Goal: Information Seeking & Learning: Learn about a topic

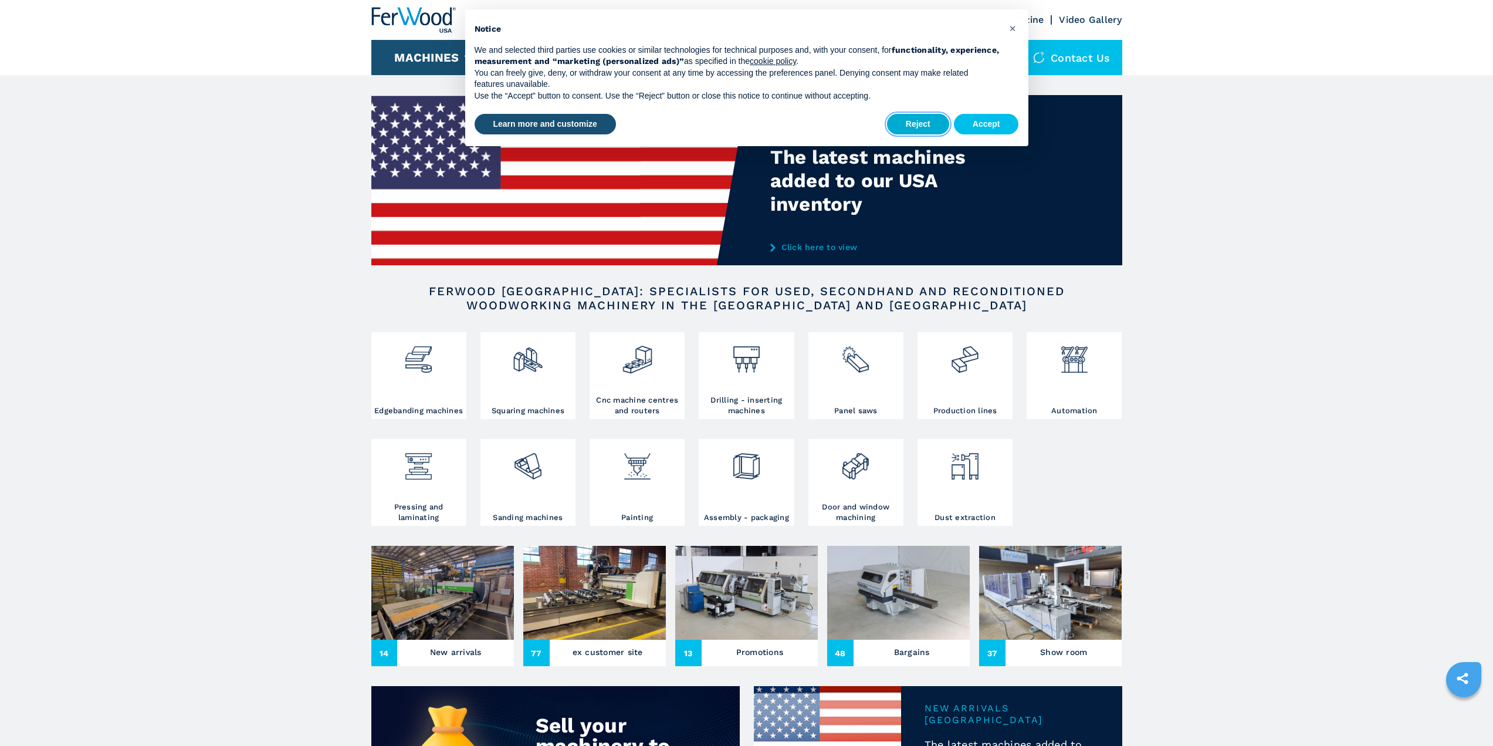
click at [938, 126] on button "Reject" at bounding box center [918, 124] width 62 height 21
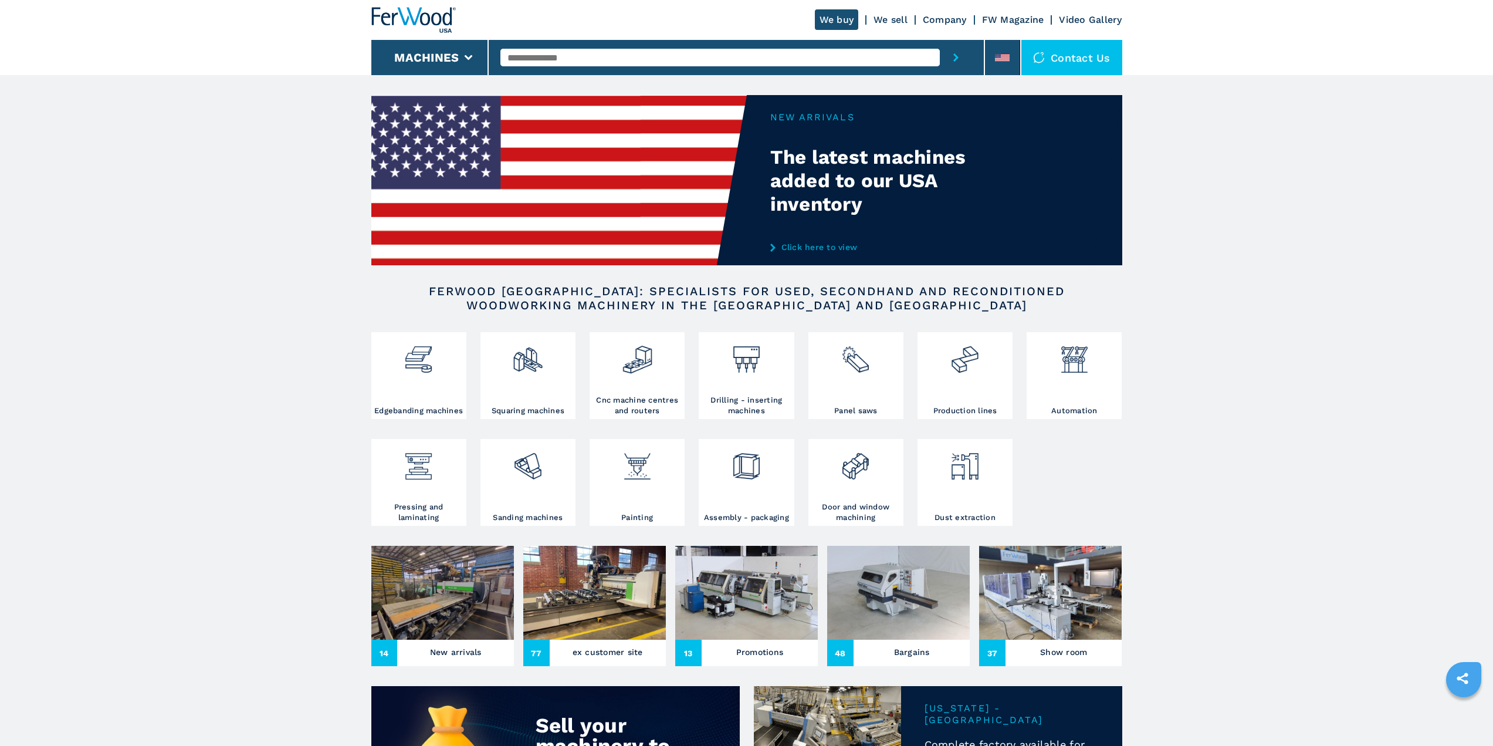
click at [816, 246] on link "Click here to view" at bounding box center [885, 246] width 230 height 9
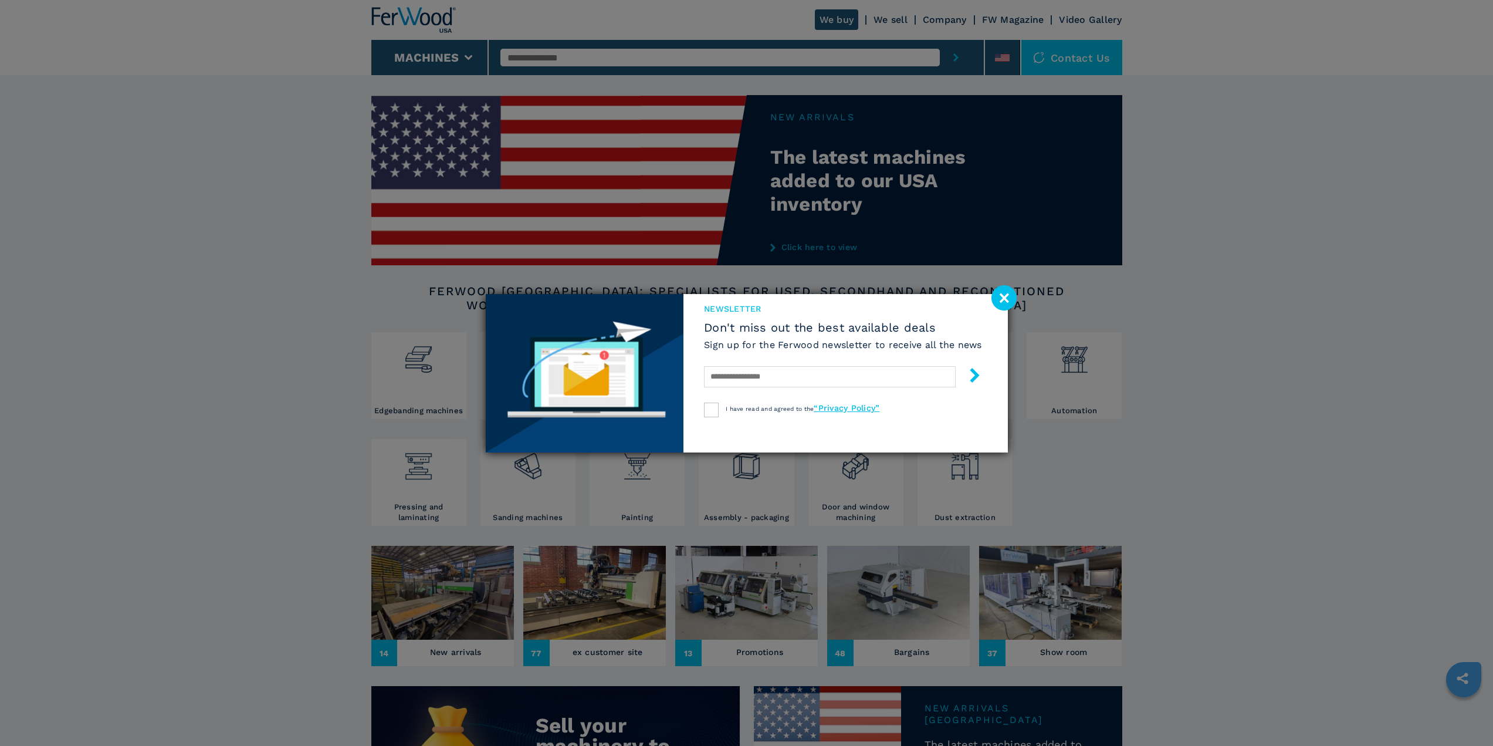
click at [1004, 294] on image at bounding box center [1004, 297] width 25 height 25
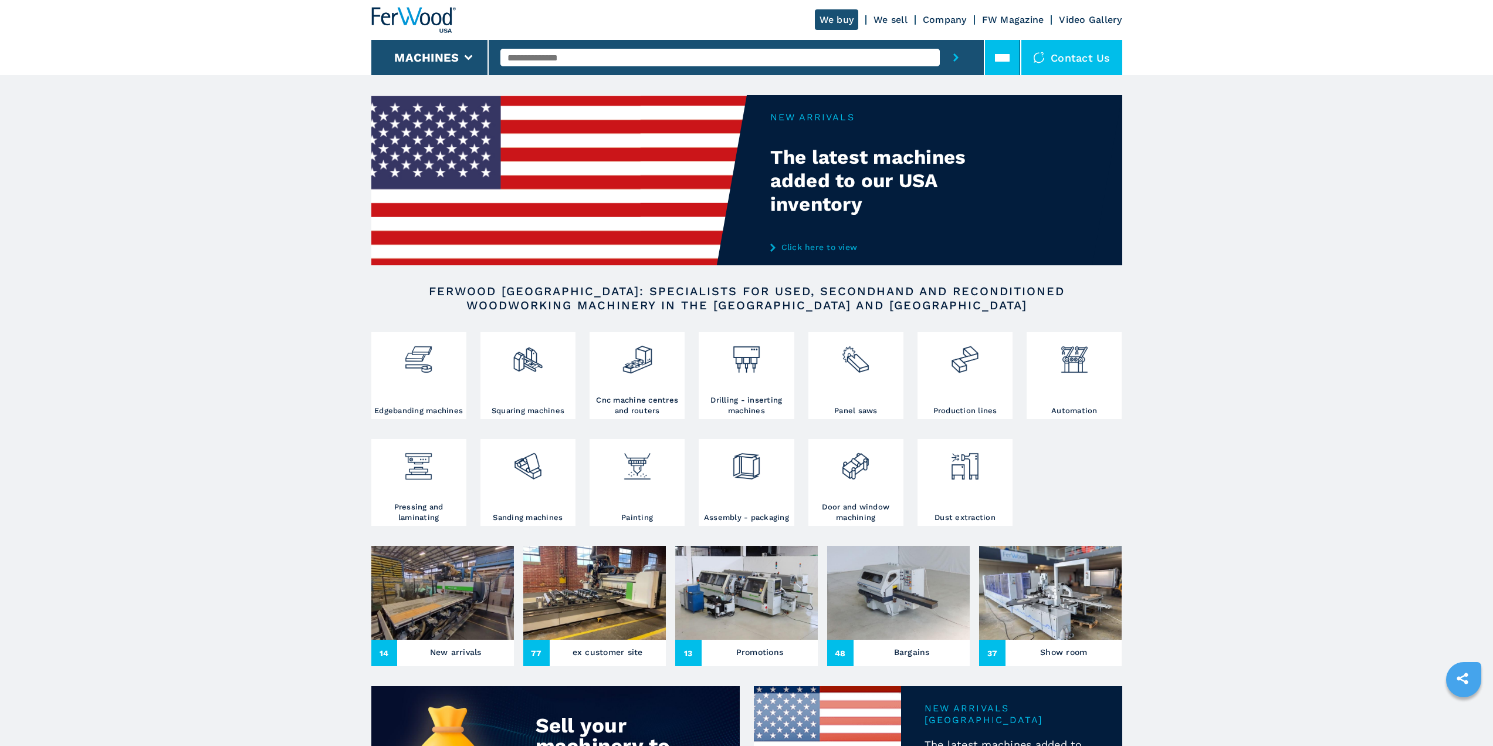
click at [999, 63] on icon at bounding box center [1002, 57] width 15 height 15
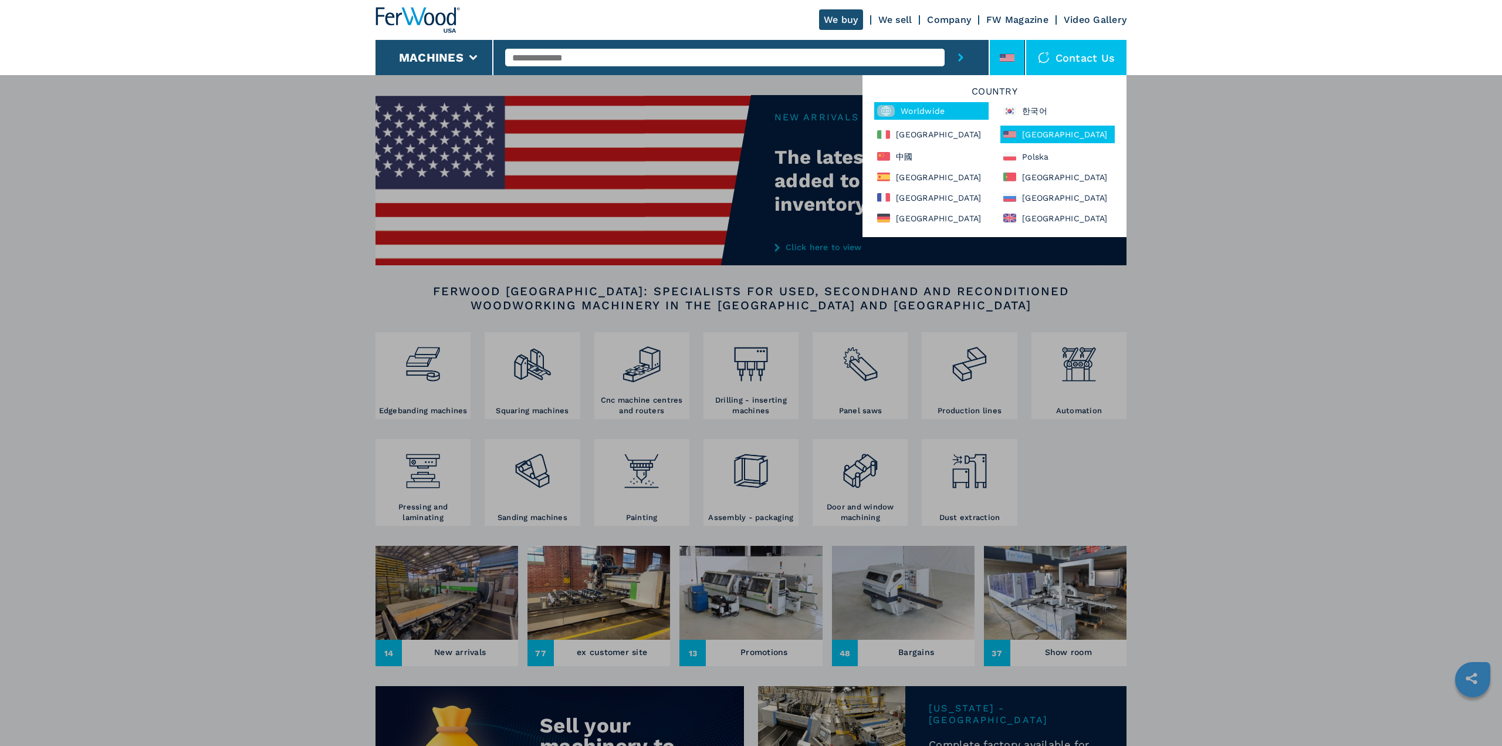
click at [911, 111] on div "Worldwide" at bounding box center [931, 111] width 114 height 18
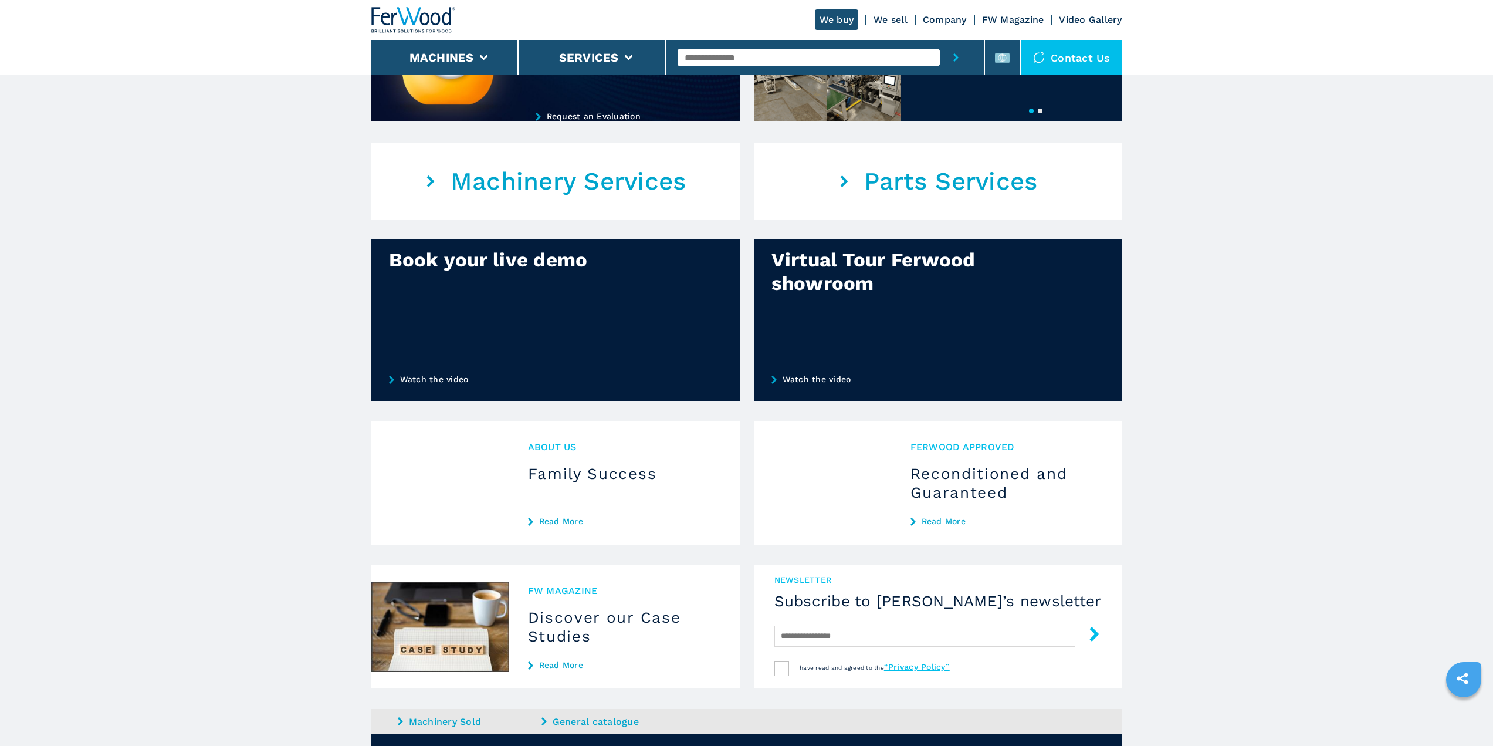
scroll to position [872, 0]
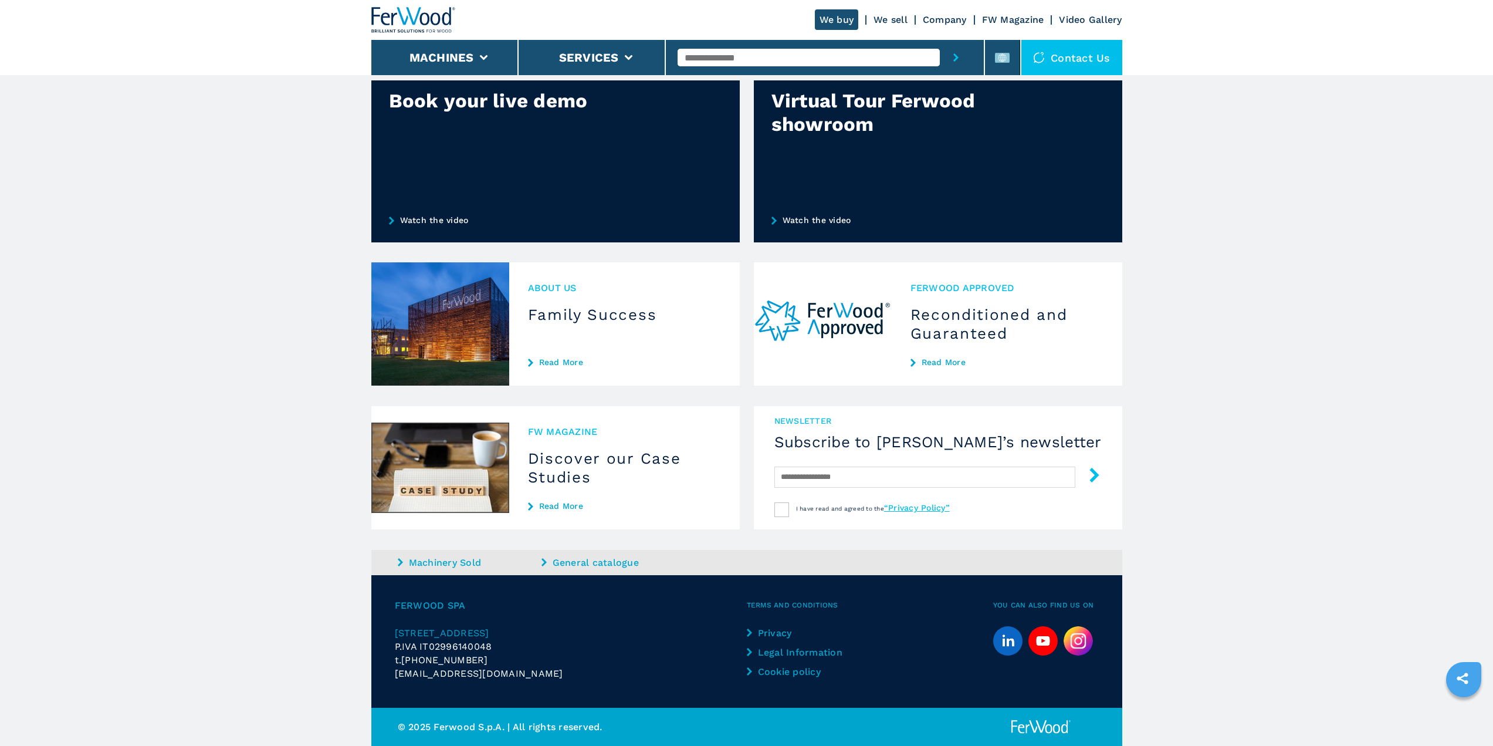
click at [448, 560] on link "Machinery Sold" at bounding box center [468, 562] width 141 height 13
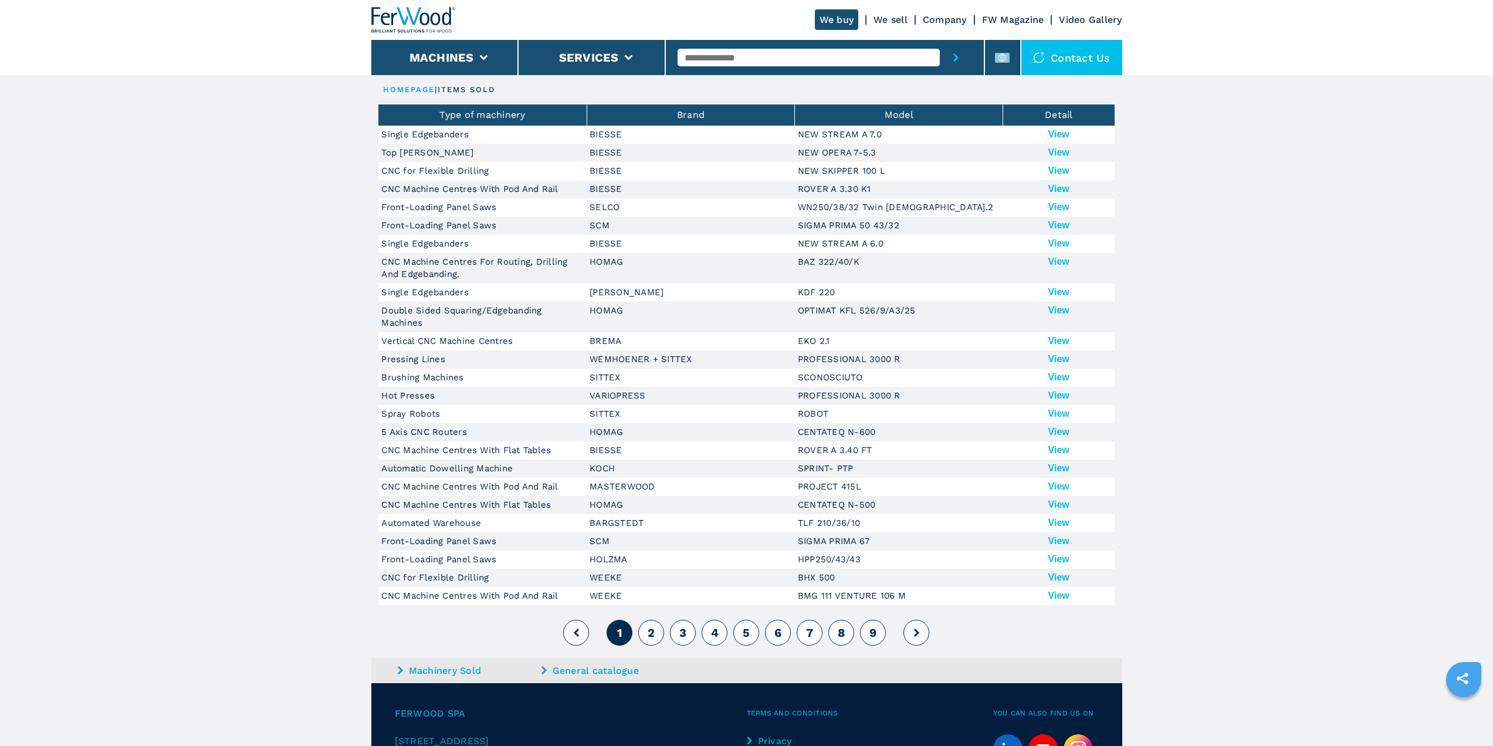
click at [1061, 153] on button "View" at bounding box center [1058, 152] width 21 height 11
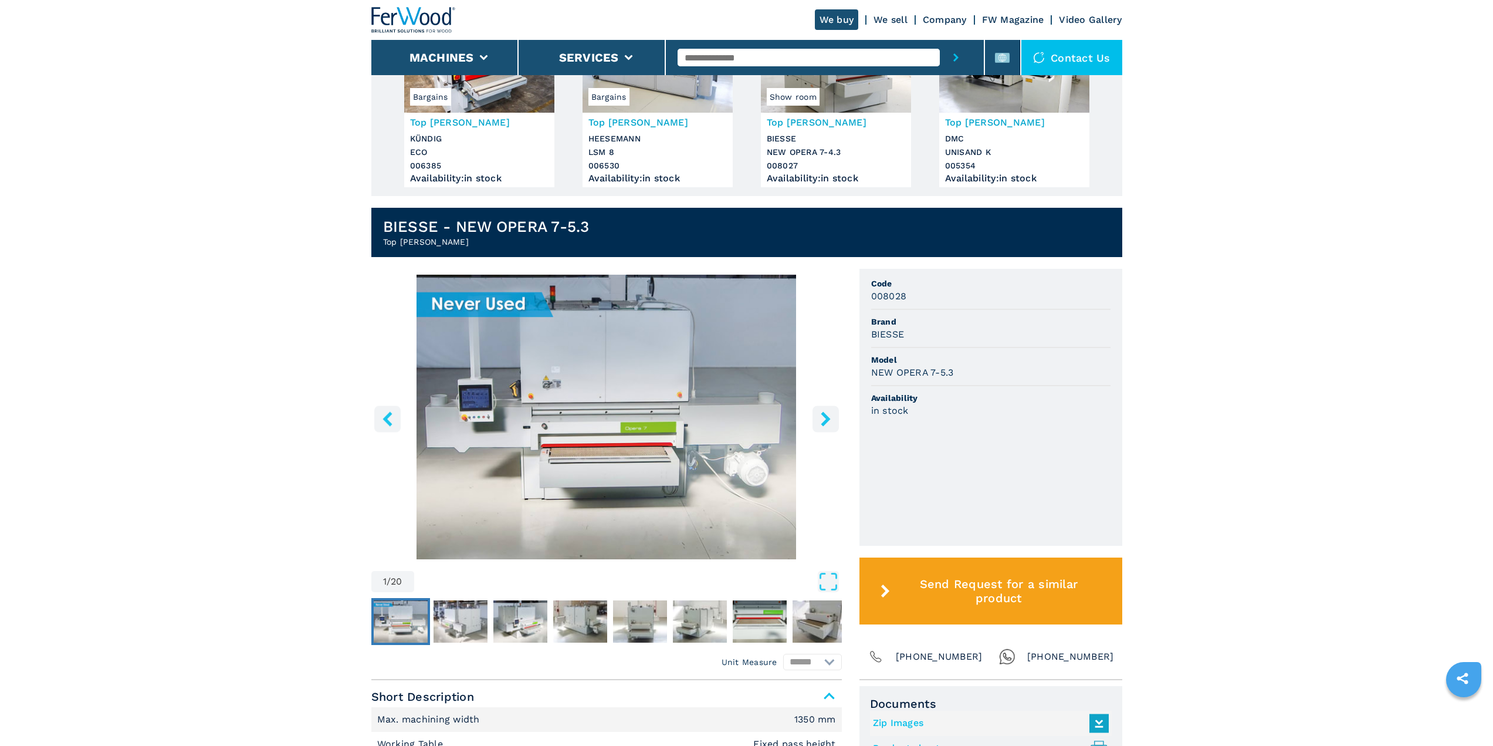
scroll to position [176, 0]
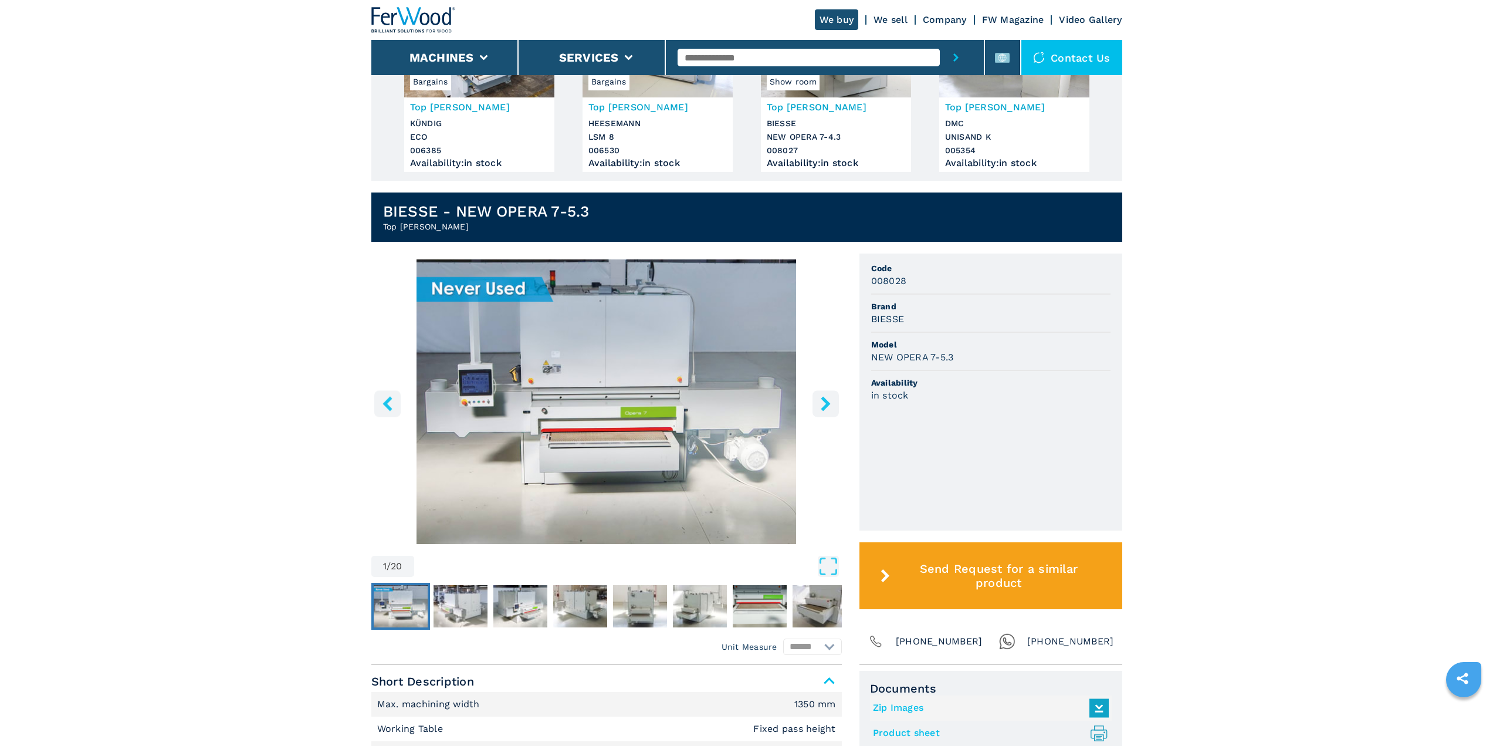
click at [832, 402] on icon "right-button" at bounding box center [825, 403] width 15 height 15
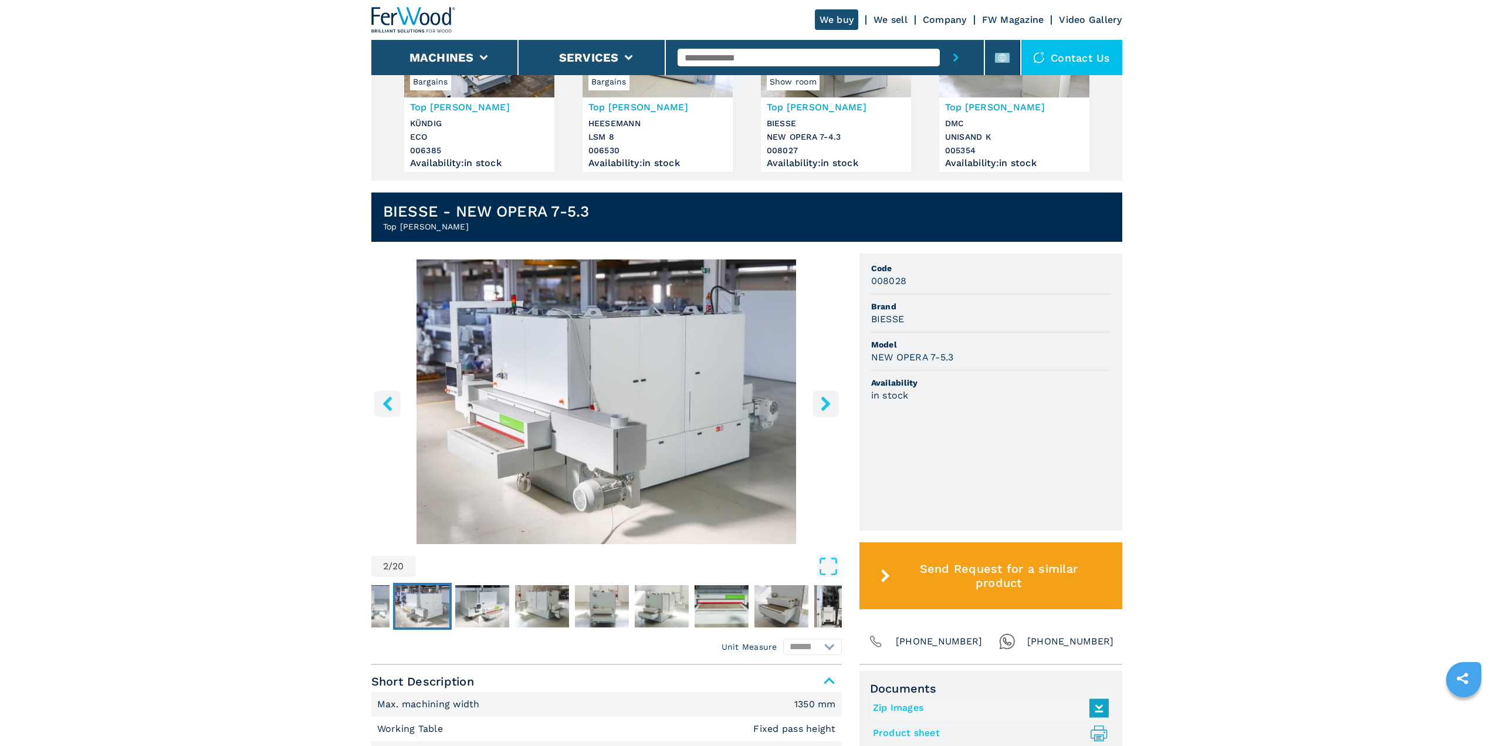
click at [832, 402] on icon "right-button" at bounding box center [825, 403] width 15 height 15
click at [823, 406] on icon "right-button" at bounding box center [825, 403] width 15 height 15
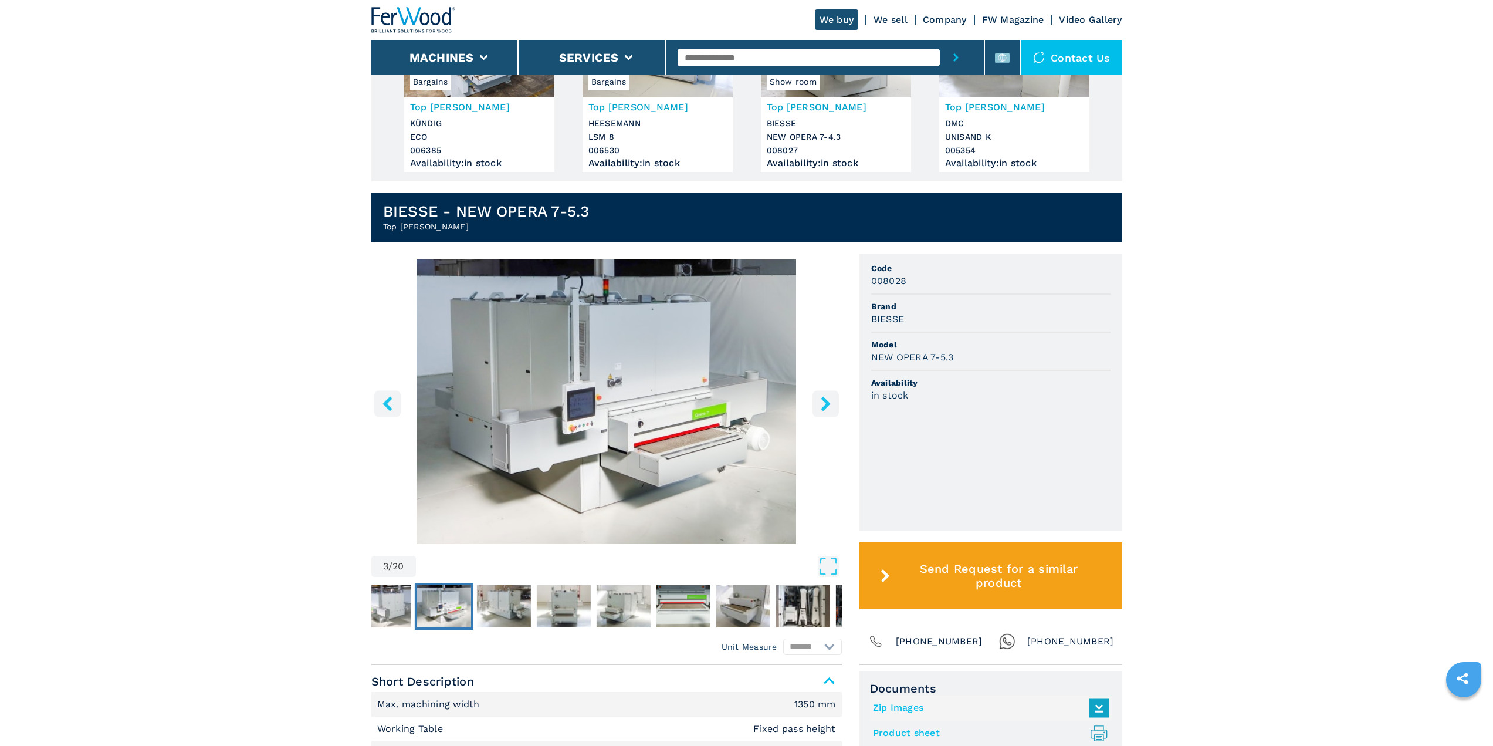
click at [823, 406] on icon "right-button" at bounding box center [825, 403] width 15 height 15
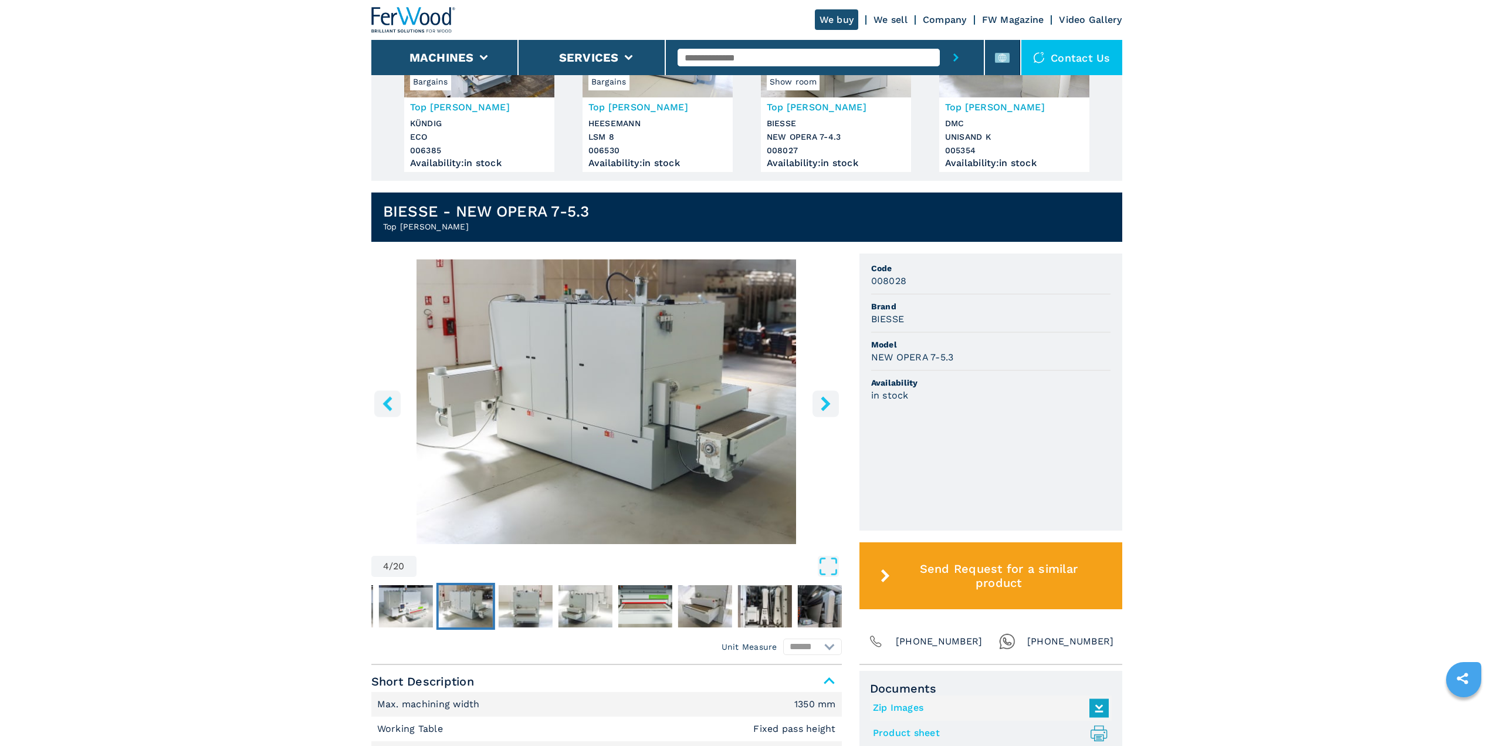
click at [823, 406] on icon "right-button" at bounding box center [825, 403] width 15 height 15
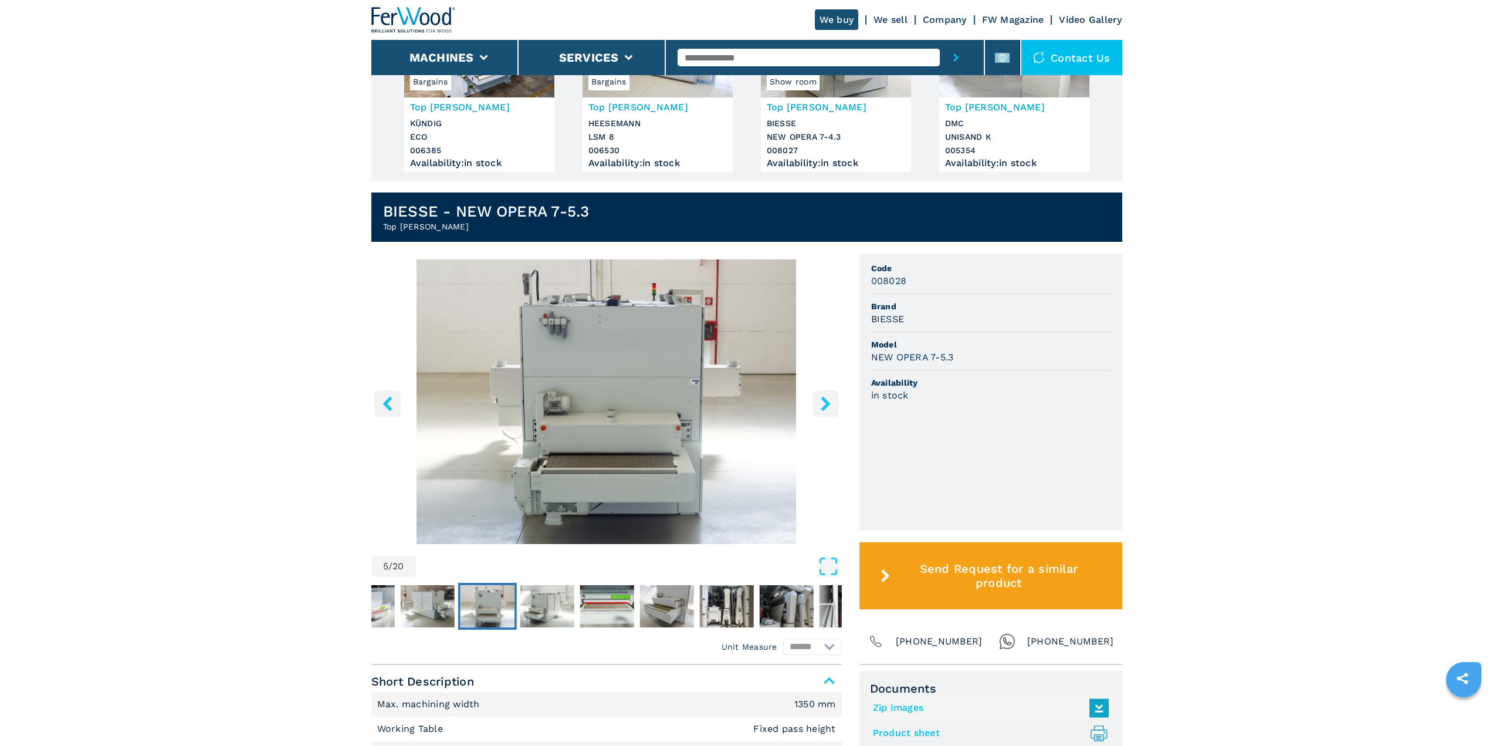
click at [823, 406] on icon "right-button" at bounding box center [825, 403] width 15 height 15
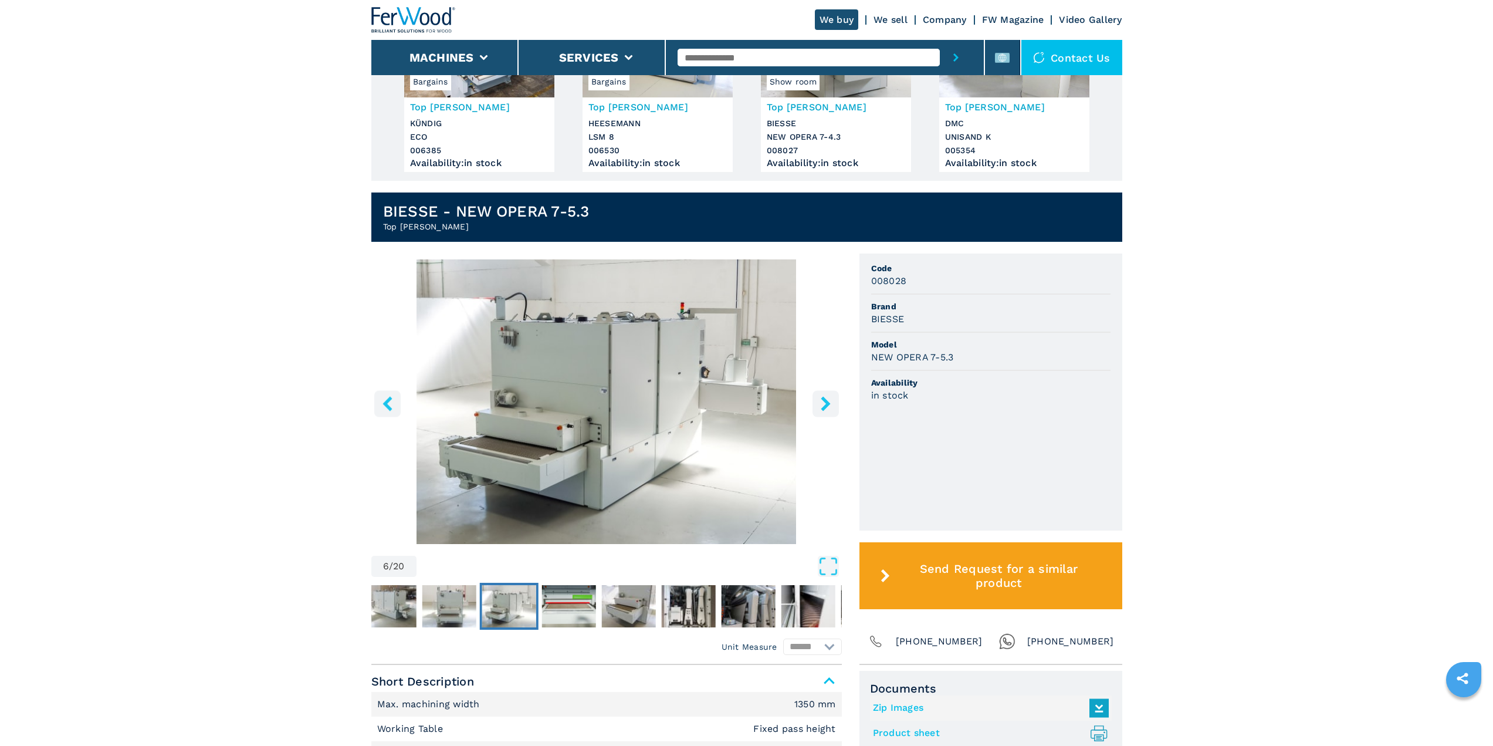
click at [823, 406] on icon "right-button" at bounding box center [825, 403] width 15 height 15
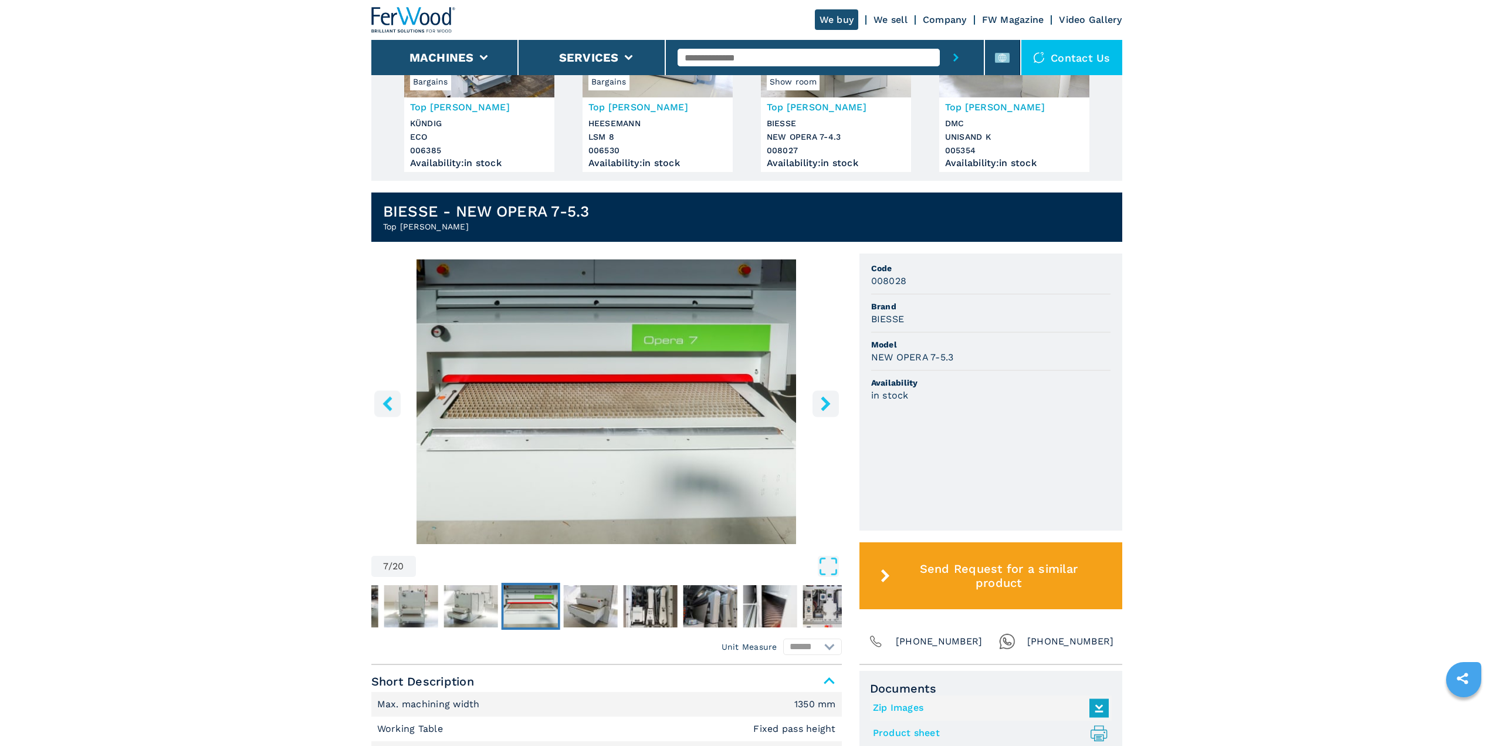
click at [823, 406] on icon "right-button" at bounding box center [825, 403] width 15 height 15
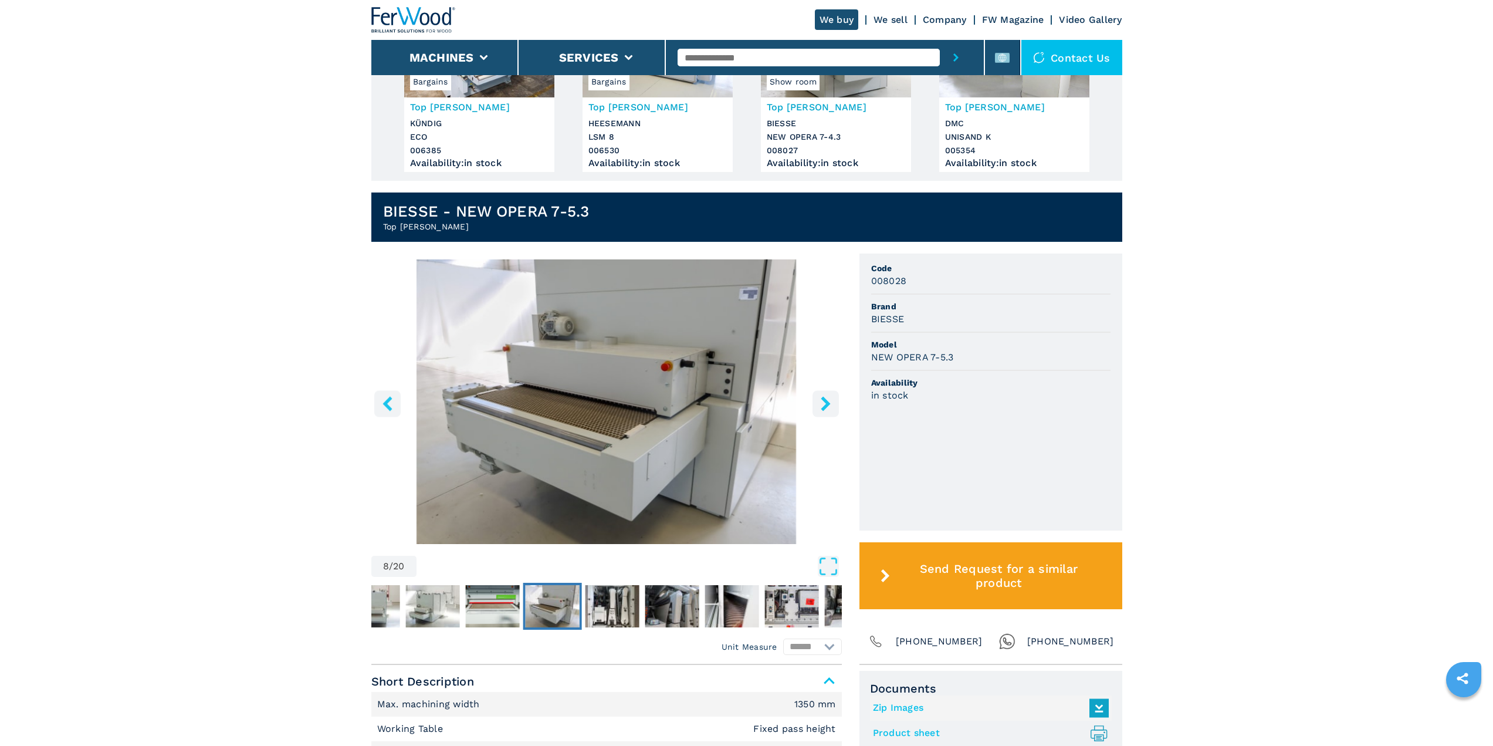
click at [824, 399] on icon "right-button" at bounding box center [825, 403] width 9 height 15
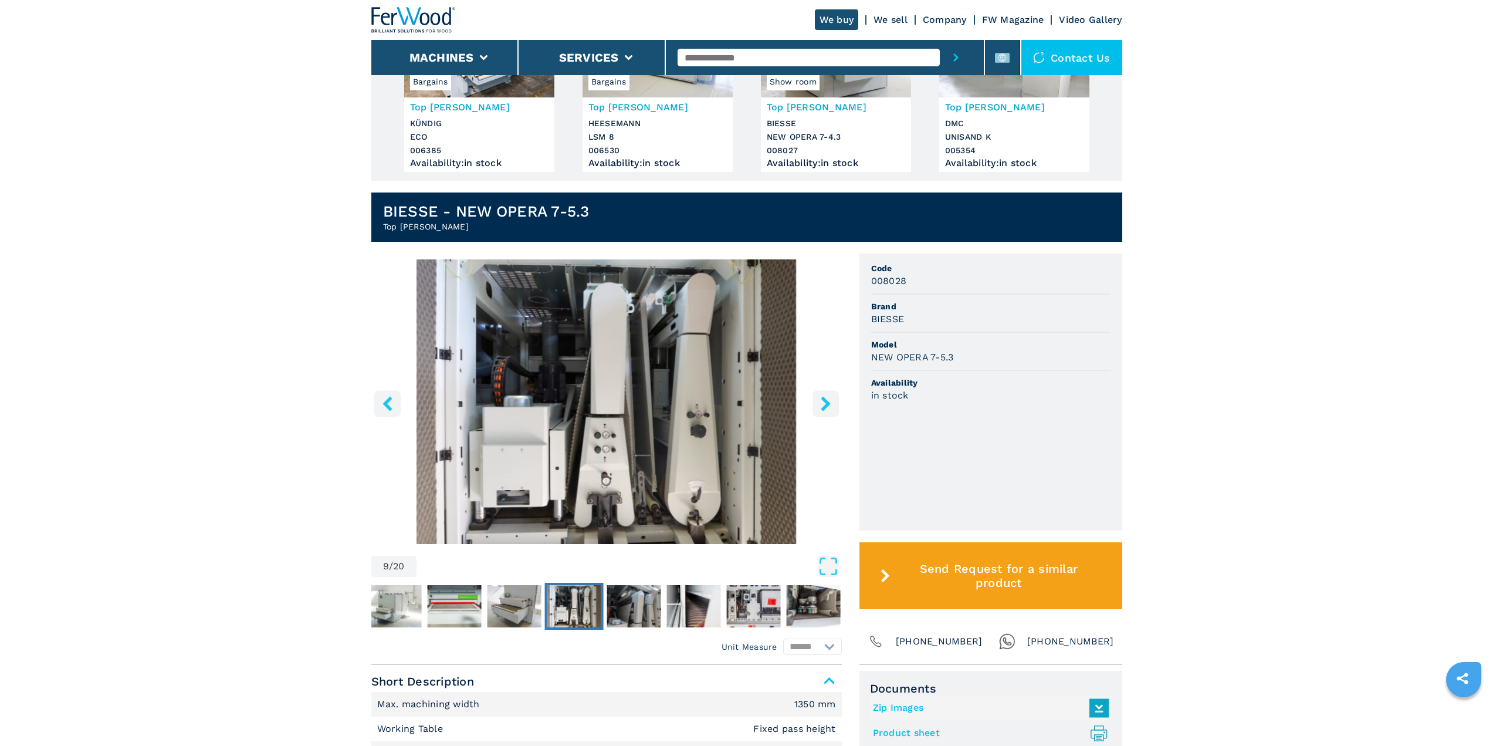
click at [821, 420] on div "9 / 20" at bounding box center [606, 419] width 471 height 320
click at [825, 401] on icon "right-button" at bounding box center [825, 403] width 9 height 15
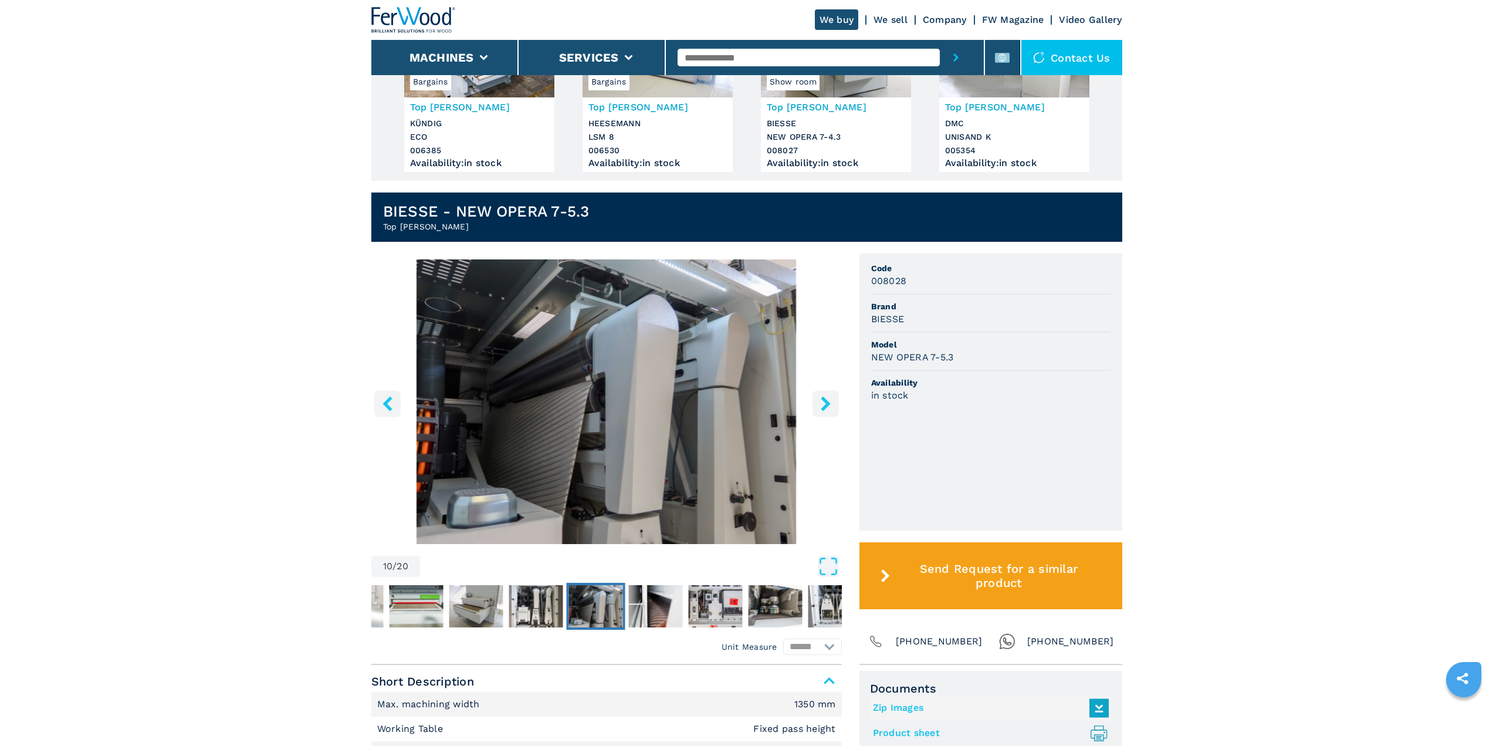
click at [832, 401] on icon "right-button" at bounding box center [825, 403] width 15 height 15
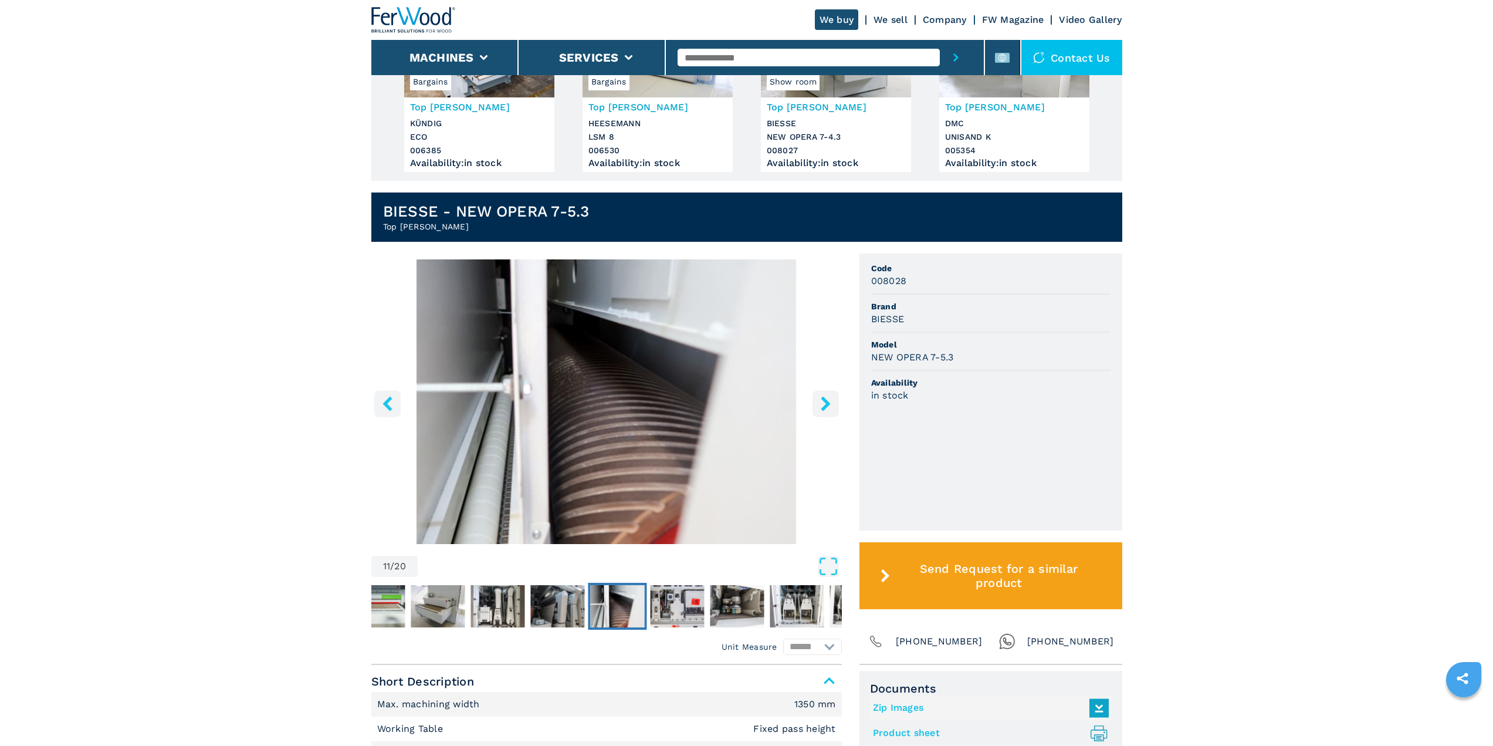
click at [832, 401] on icon "right-button" at bounding box center [825, 403] width 15 height 15
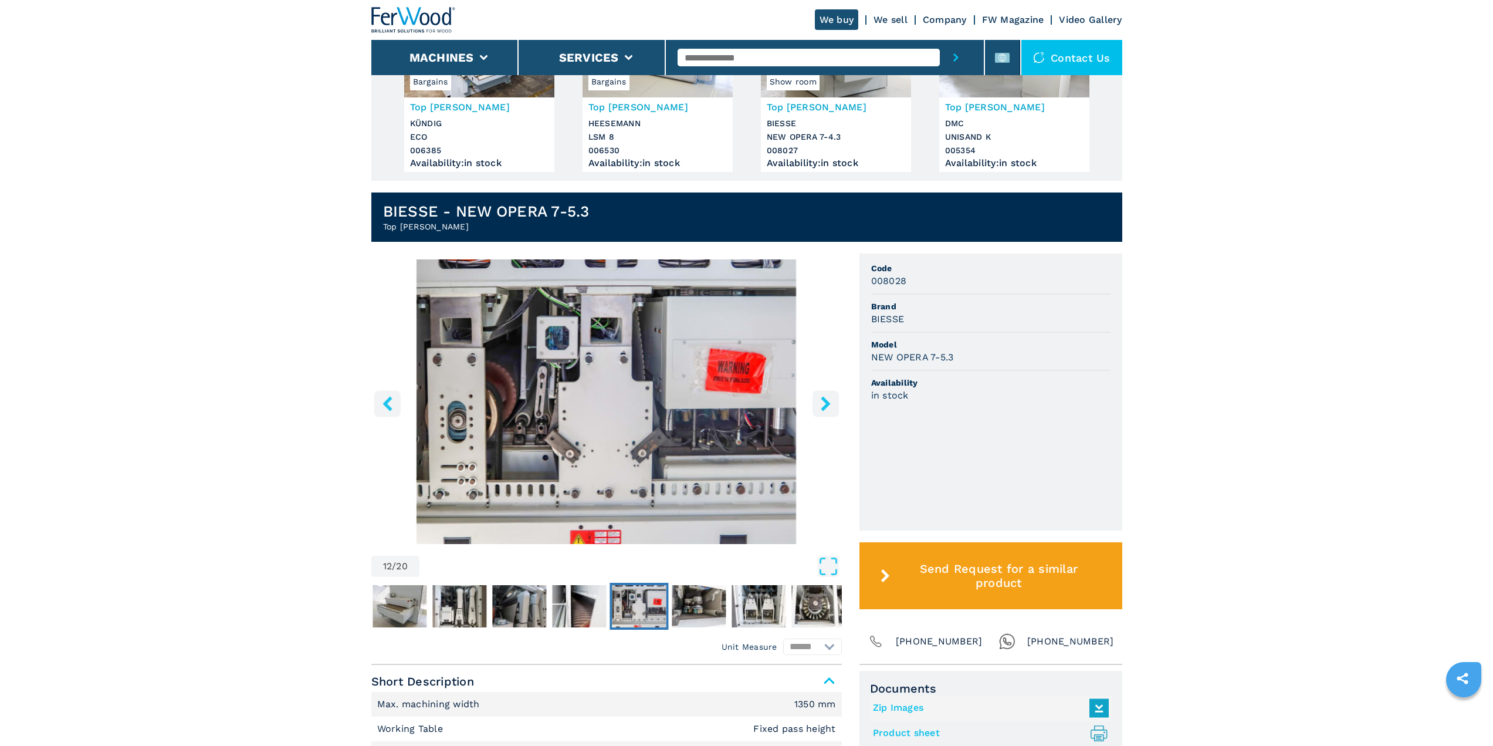
click at [832, 401] on icon "right-button" at bounding box center [825, 403] width 15 height 15
